Goal: Information Seeking & Learning: Learn about a topic

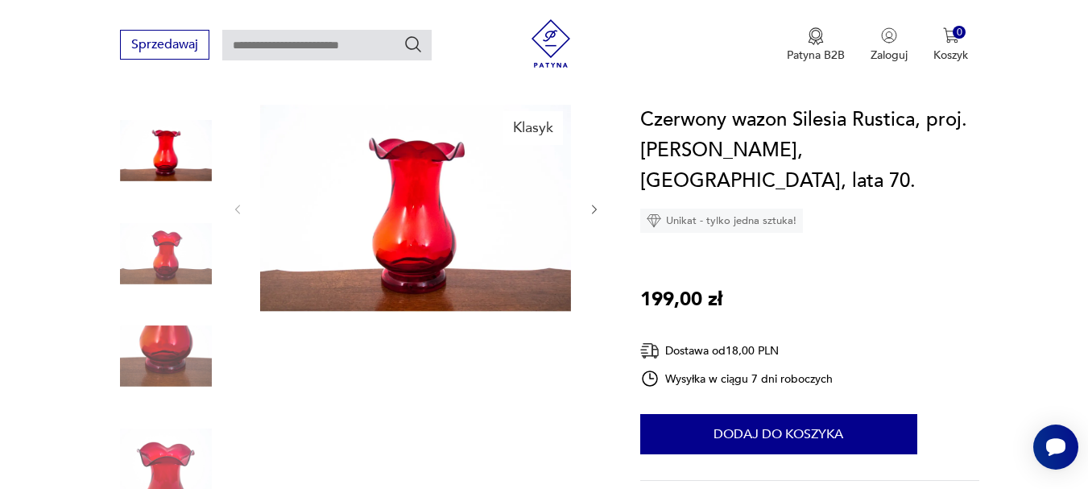
click at [598, 209] on icon "button" at bounding box center [595, 210] width 14 height 14
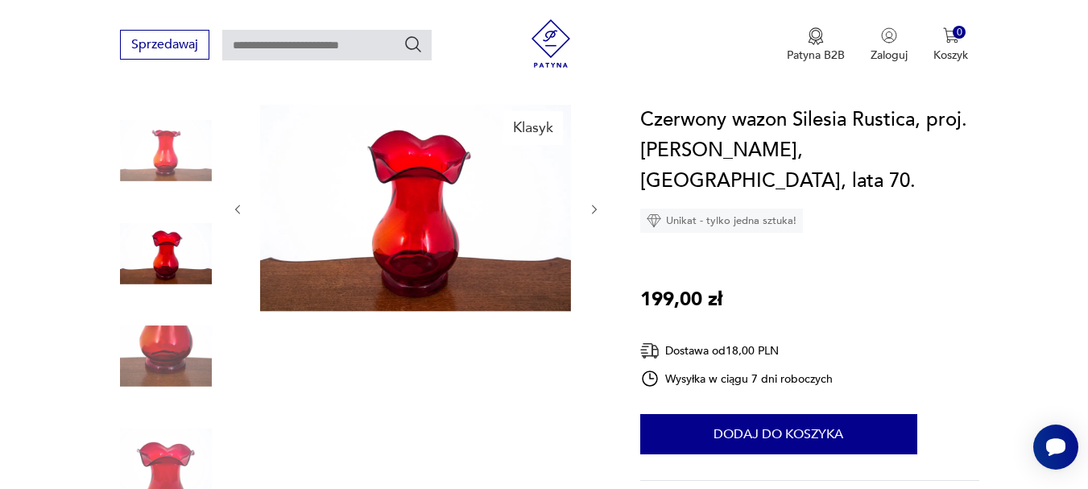
click at [598, 209] on icon "button" at bounding box center [595, 210] width 14 height 14
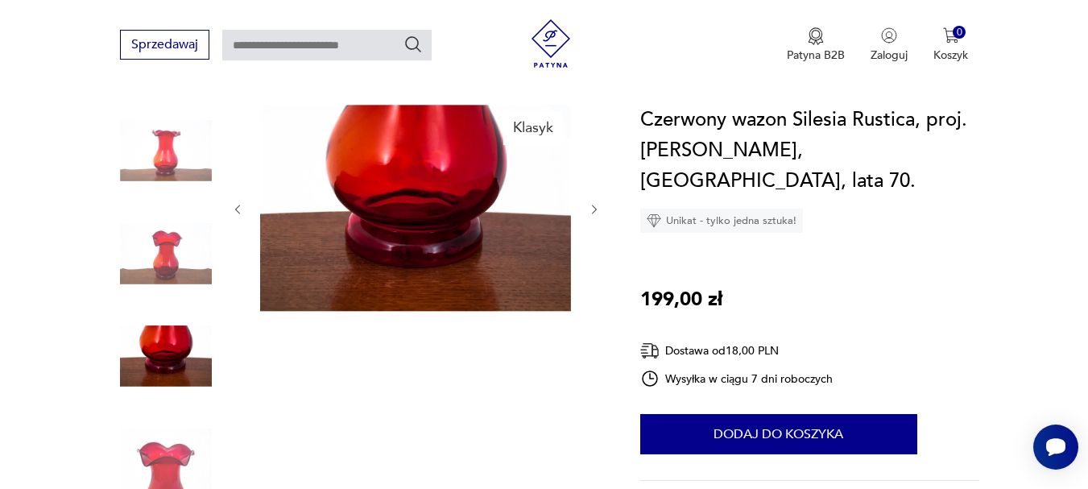
click at [598, 209] on icon "button" at bounding box center [595, 210] width 14 height 14
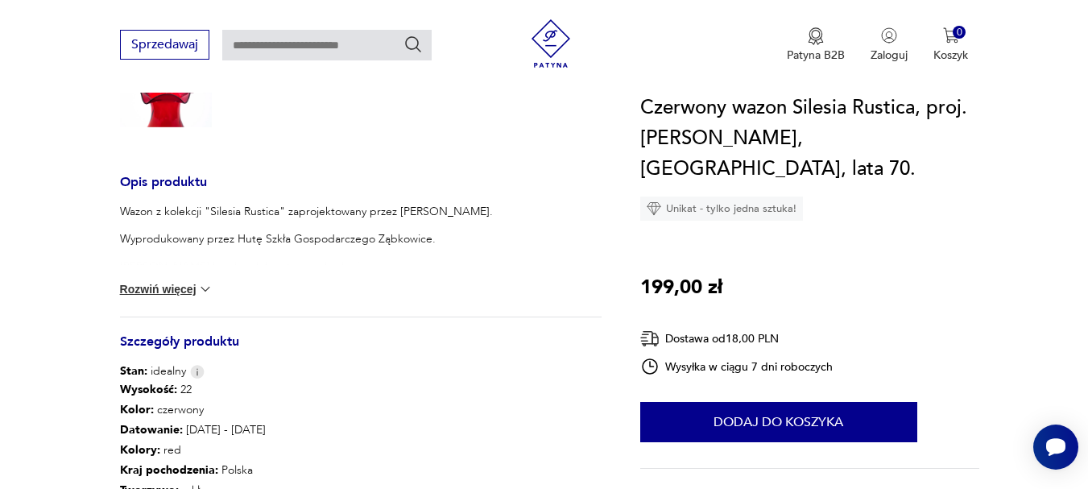
scroll to position [564, 0]
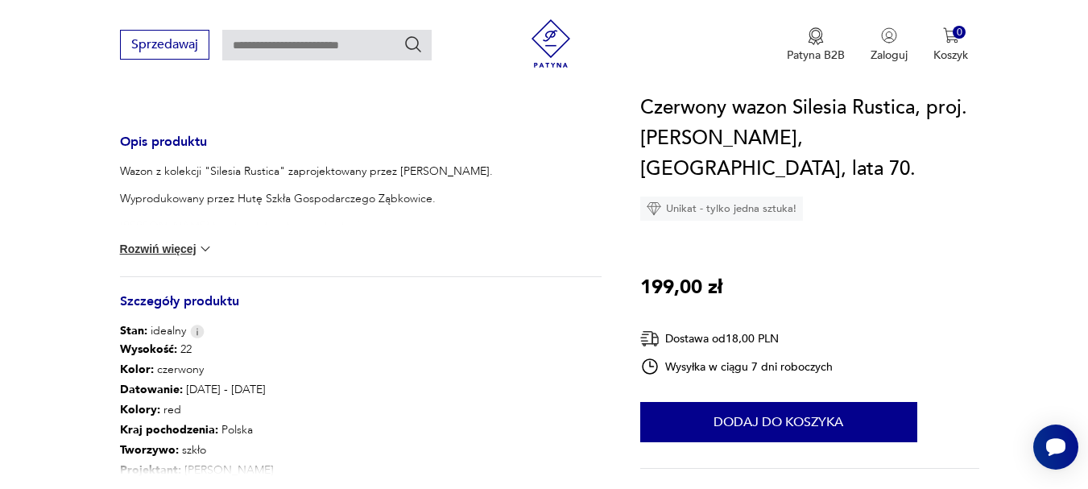
click at [193, 237] on div "Wazon z kolekcji "Silesia Rustica" zaprojektowany przez [PERSON_NAME]. Wyproduk…" at bounding box center [361, 220] width 482 height 113
click at [188, 244] on button "Rozwiń więcej" at bounding box center [166, 249] width 93 height 16
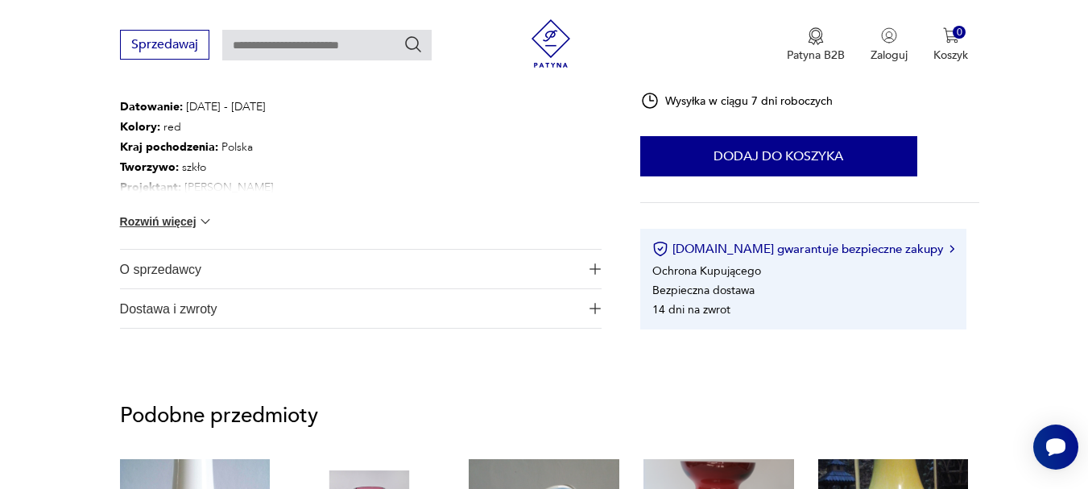
scroll to position [886, 0]
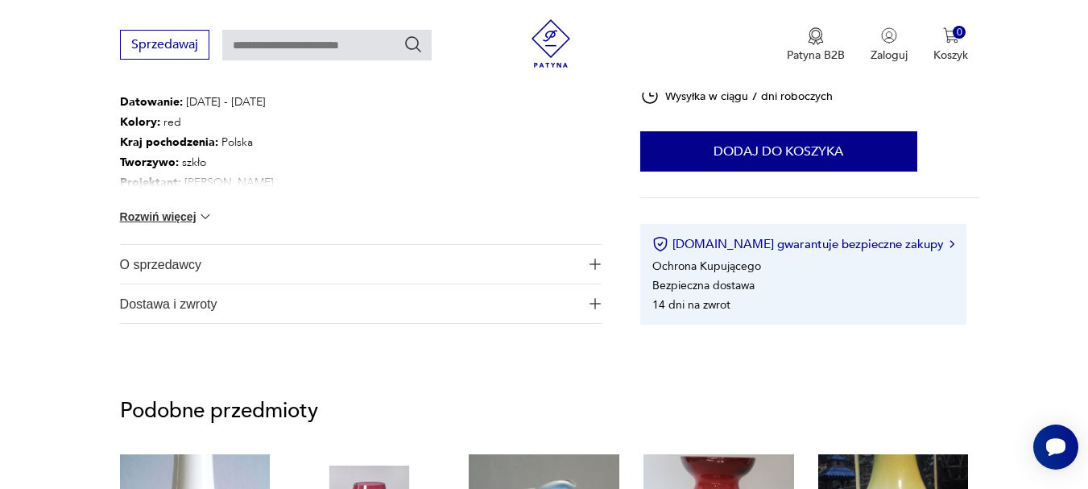
click at [185, 219] on button "Rozwiń więcej" at bounding box center [166, 217] width 93 height 16
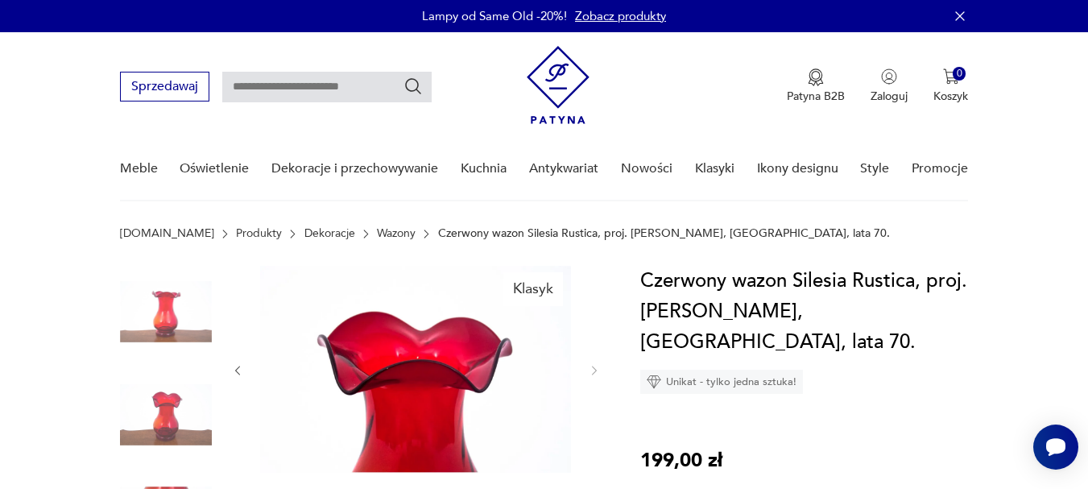
scroll to position [161, 0]
